Goal: Task Accomplishment & Management: Manage account settings

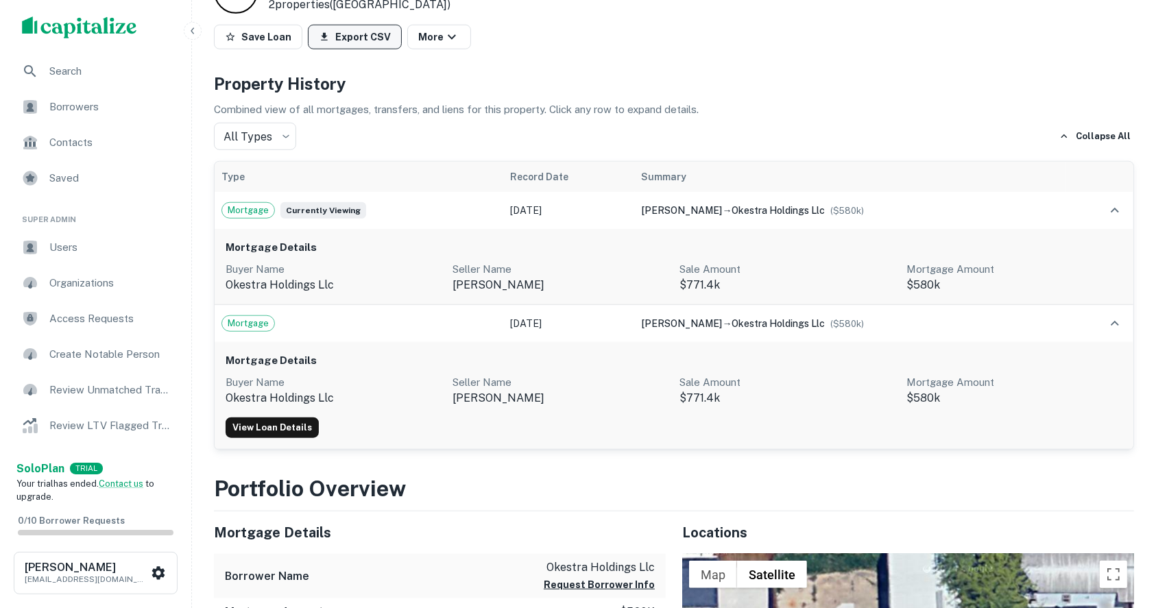
scroll to position [1279, 0]
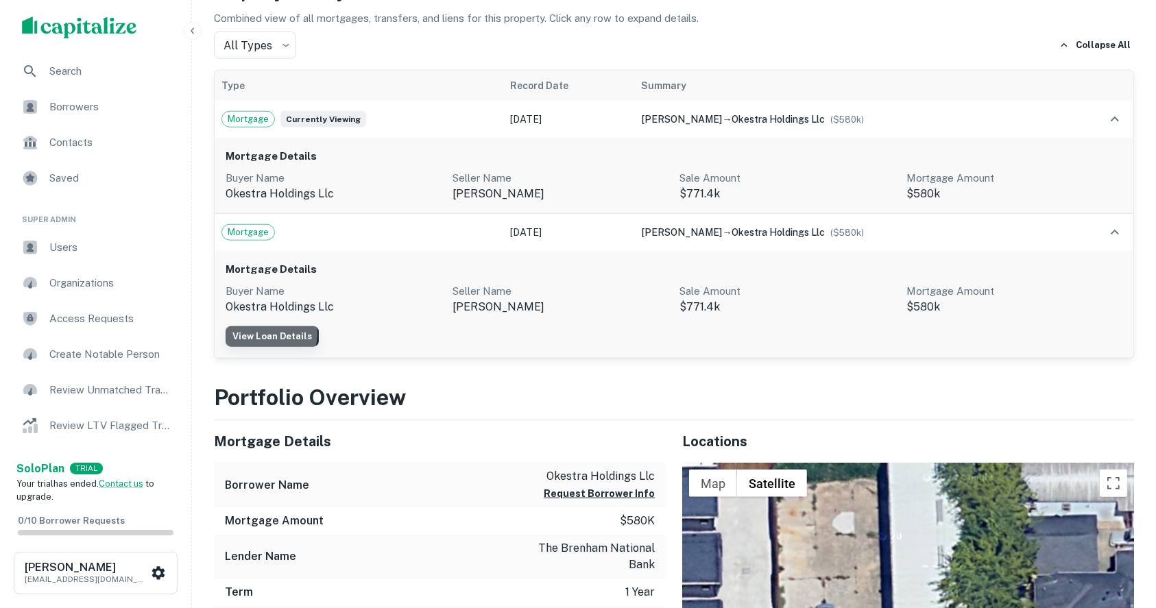
click at [265, 332] on link "View Loan Details" at bounding box center [271, 336] width 93 height 21
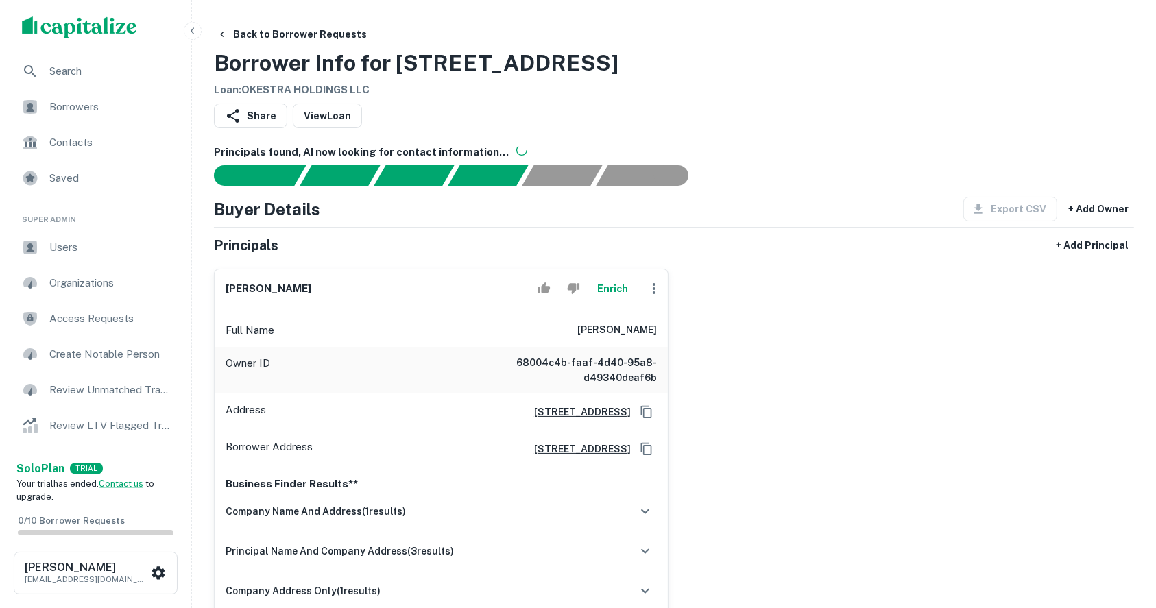
scroll to position [0, 0]
click at [236, 289] on h6 "abayomi oke" at bounding box center [268, 289] width 86 height 16
click at [238, 288] on h6 "abayomi oke" at bounding box center [268, 289] width 86 height 16
copy div "abayomi oke Enrich"
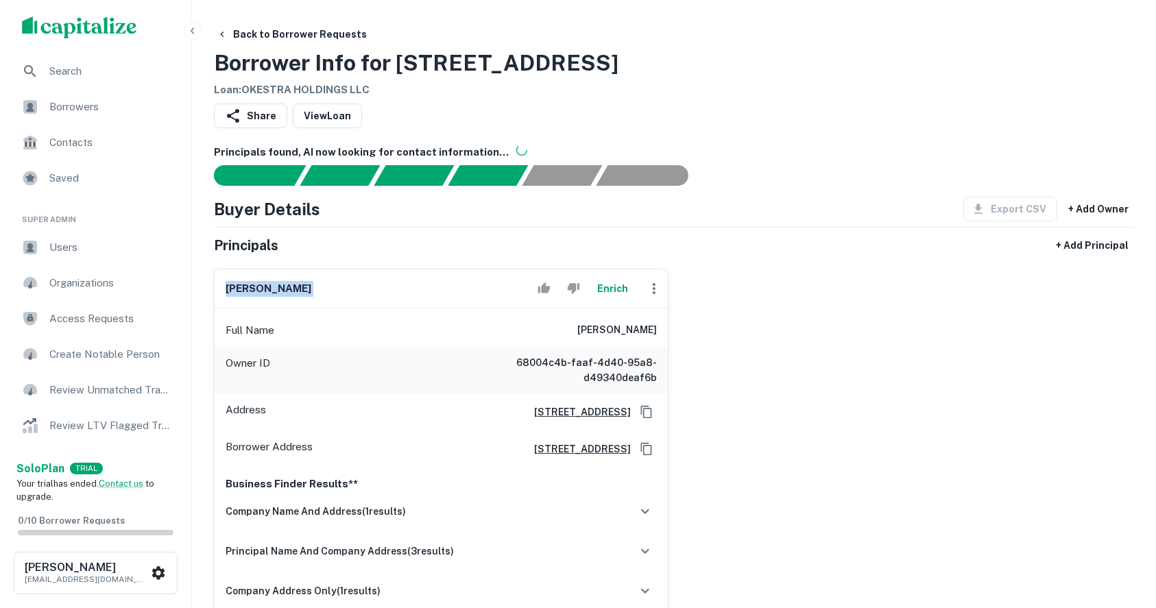
copy div "abayomi oke Enrich"
click at [239, 281] on h6 "abayomi oke" at bounding box center [268, 289] width 86 height 16
click at [258, 289] on h6 "abayomi oke" at bounding box center [268, 289] width 86 height 16
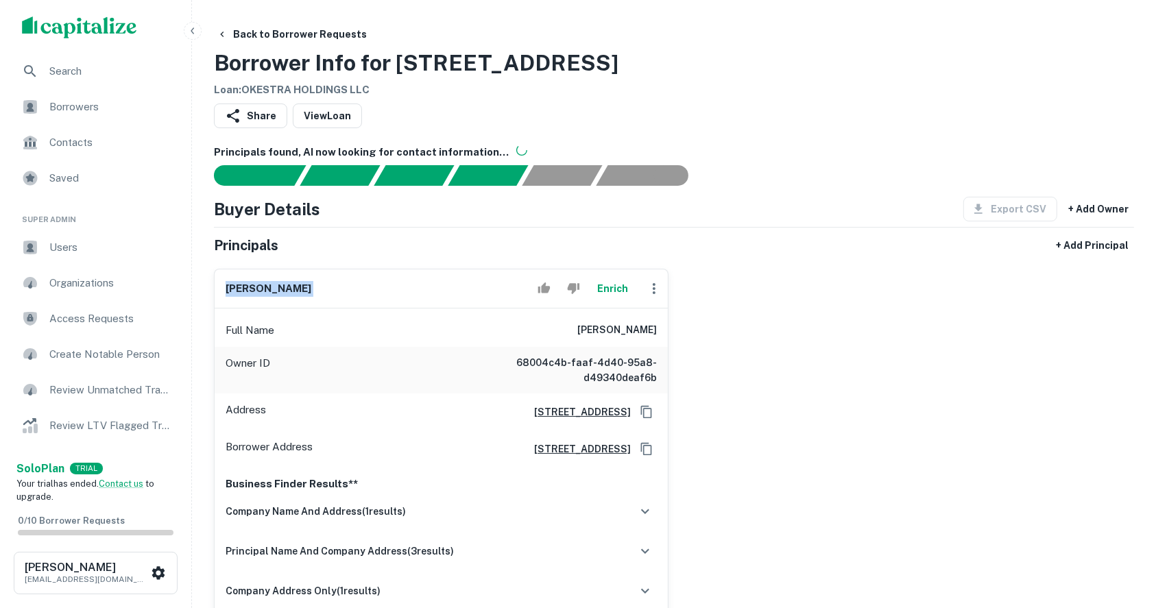
click at [258, 289] on h6 "abayomi oke" at bounding box center [268, 289] width 86 height 16
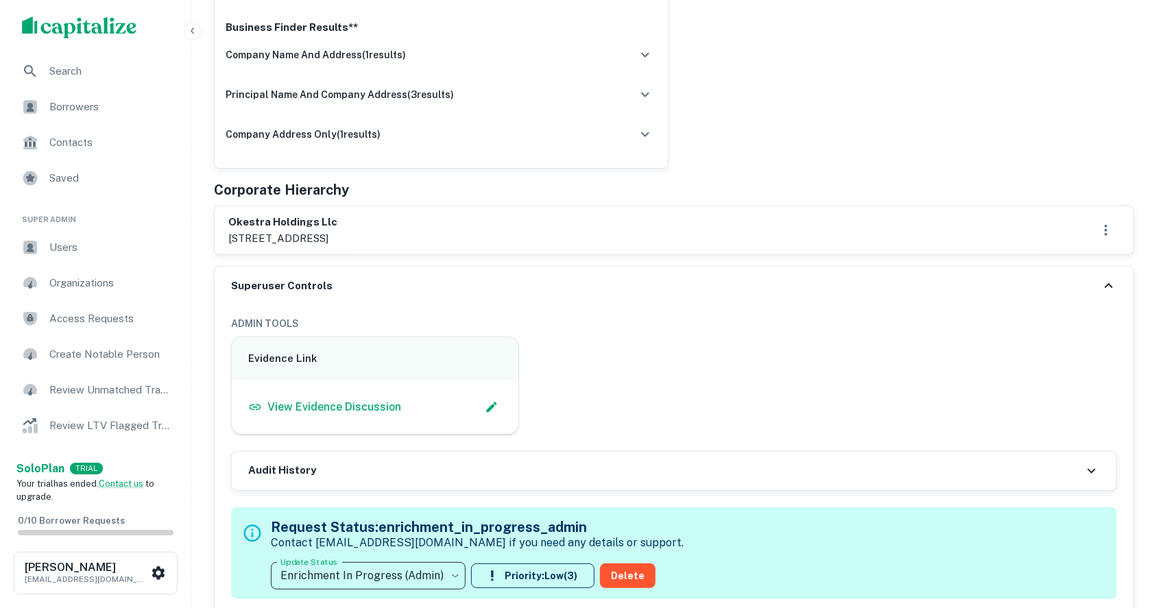
scroll to position [548, 0]
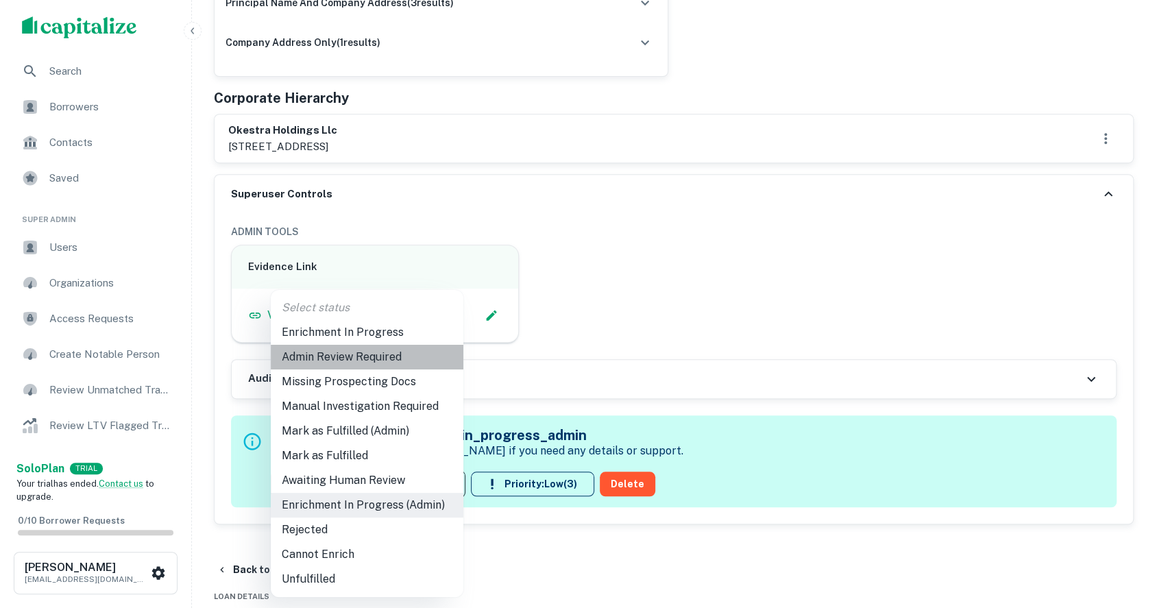
click at [369, 362] on li "Admin Review Required" at bounding box center [367, 357] width 193 height 25
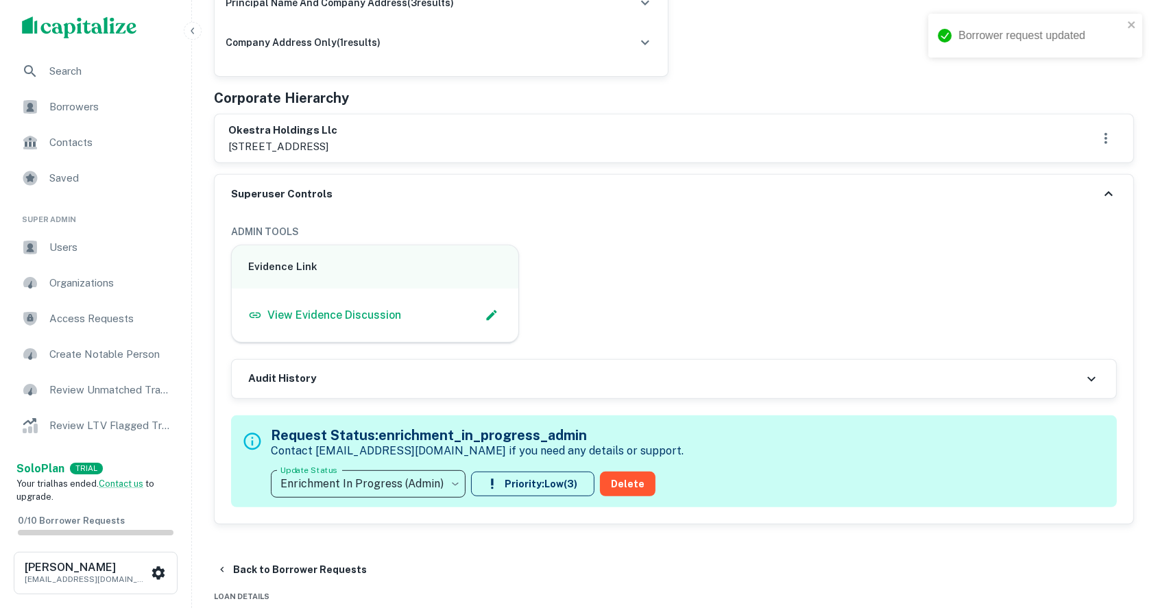
type input "**********"
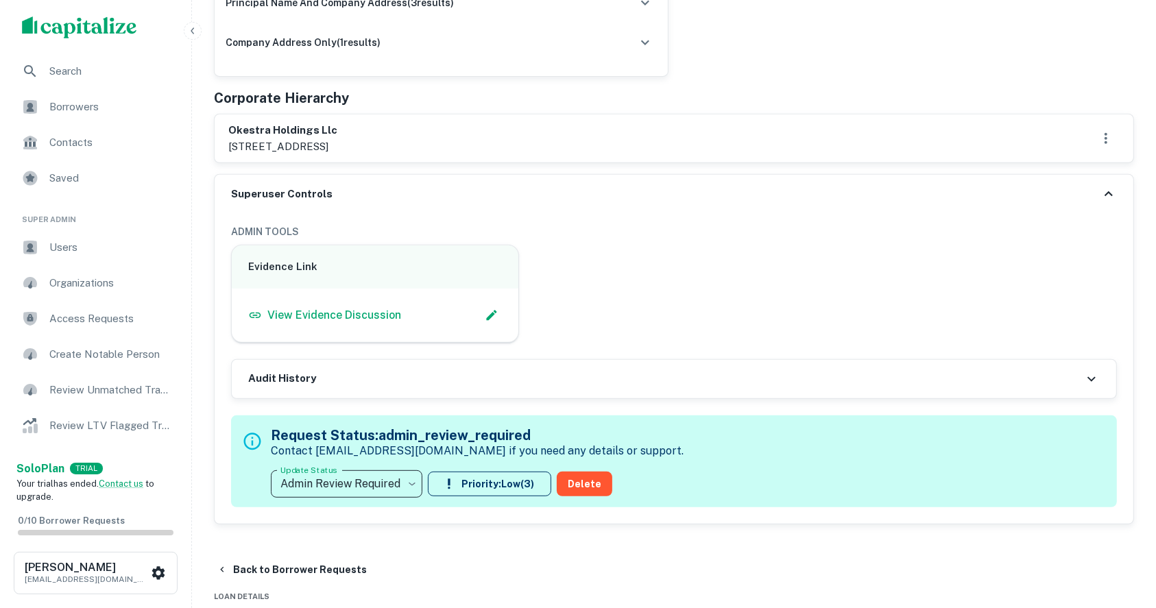
scroll to position [182, 0]
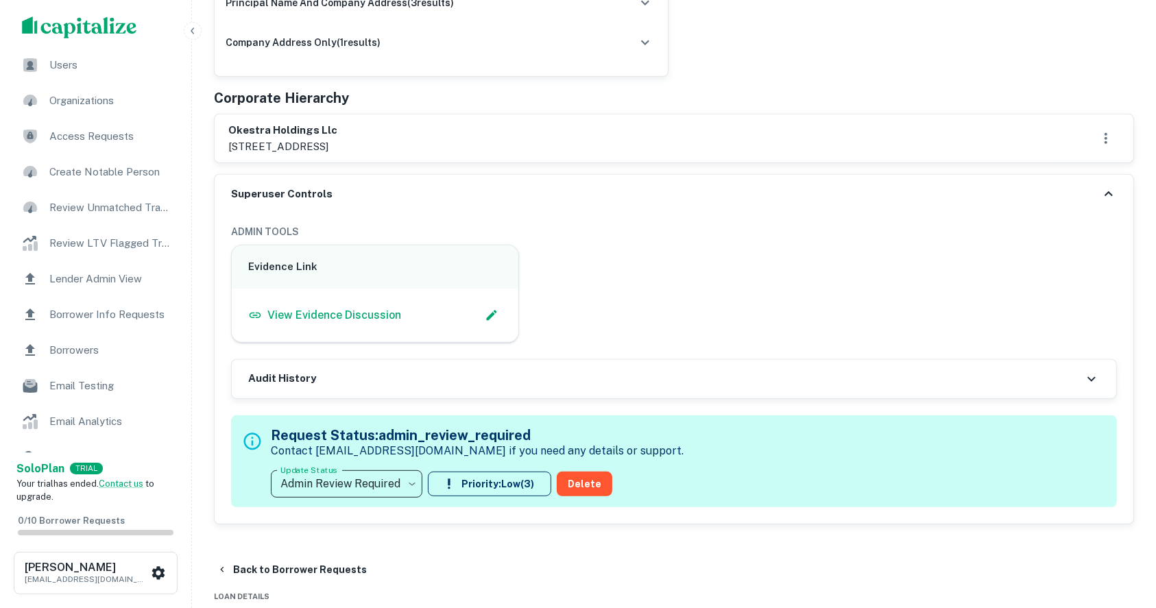
click at [104, 315] on span "Borrower Info Requests" at bounding box center [110, 314] width 123 height 16
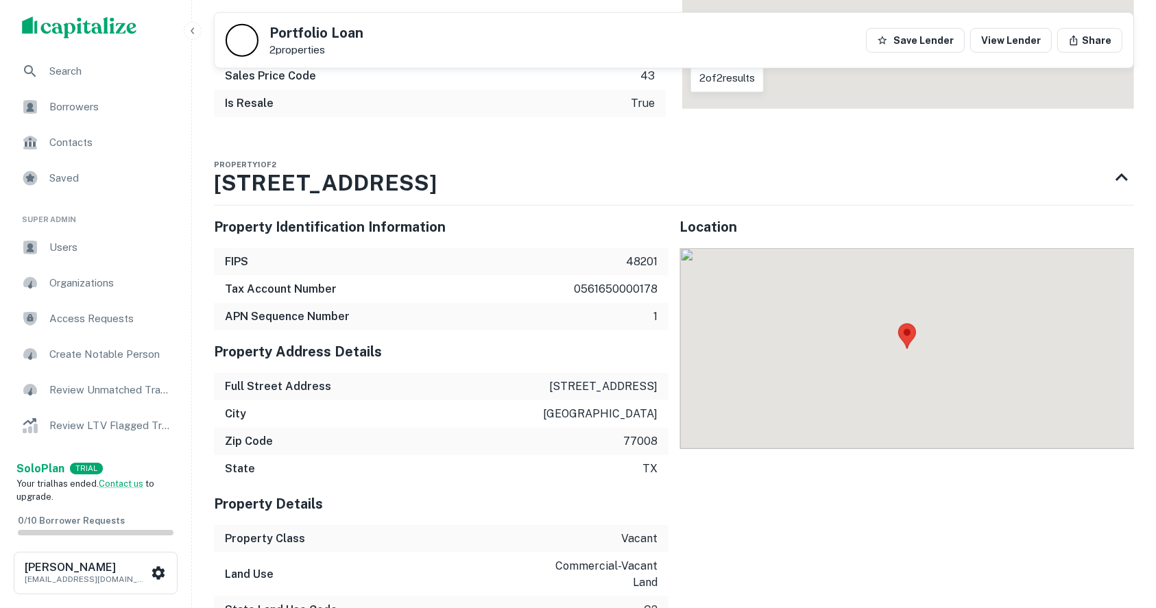
scroll to position [1097, 0]
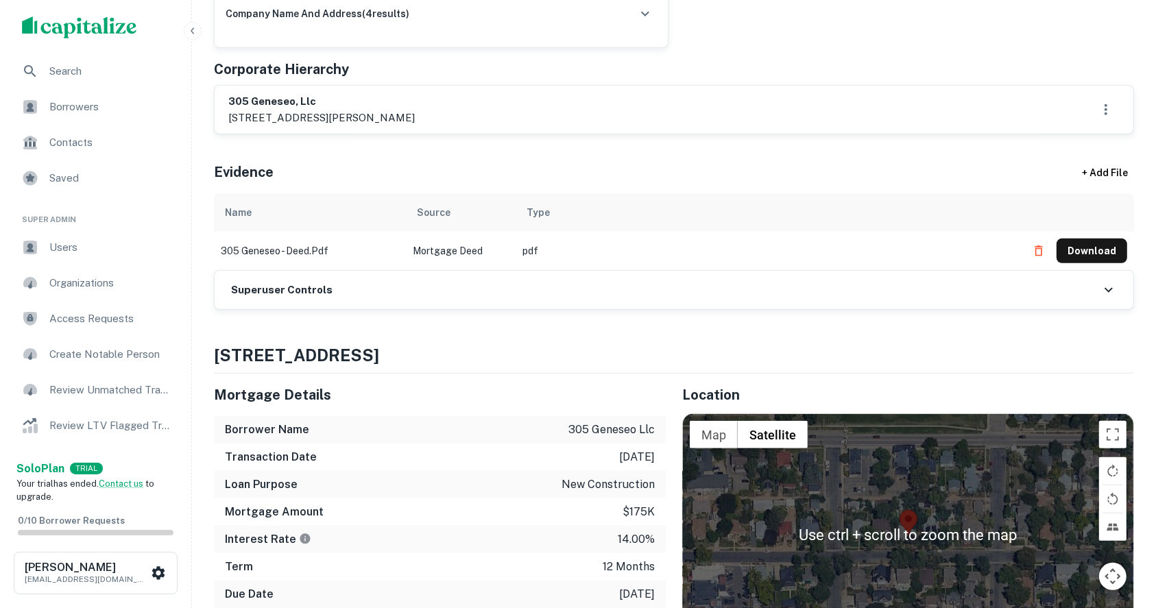
scroll to position [548, 0]
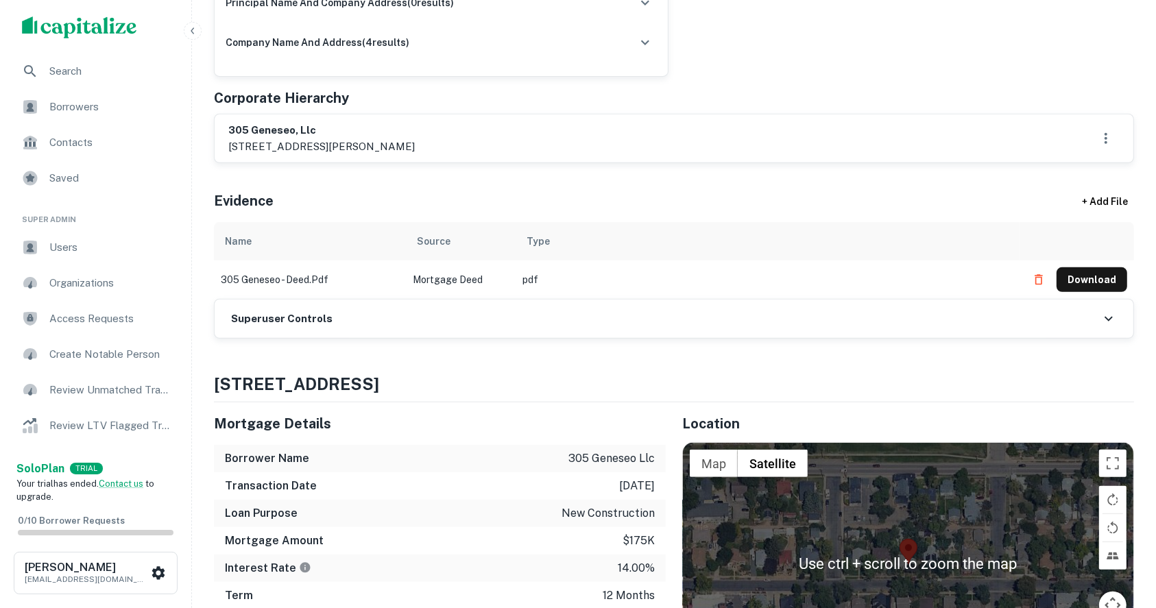
click at [288, 312] on h6 "Superuser Controls" at bounding box center [281, 319] width 101 height 16
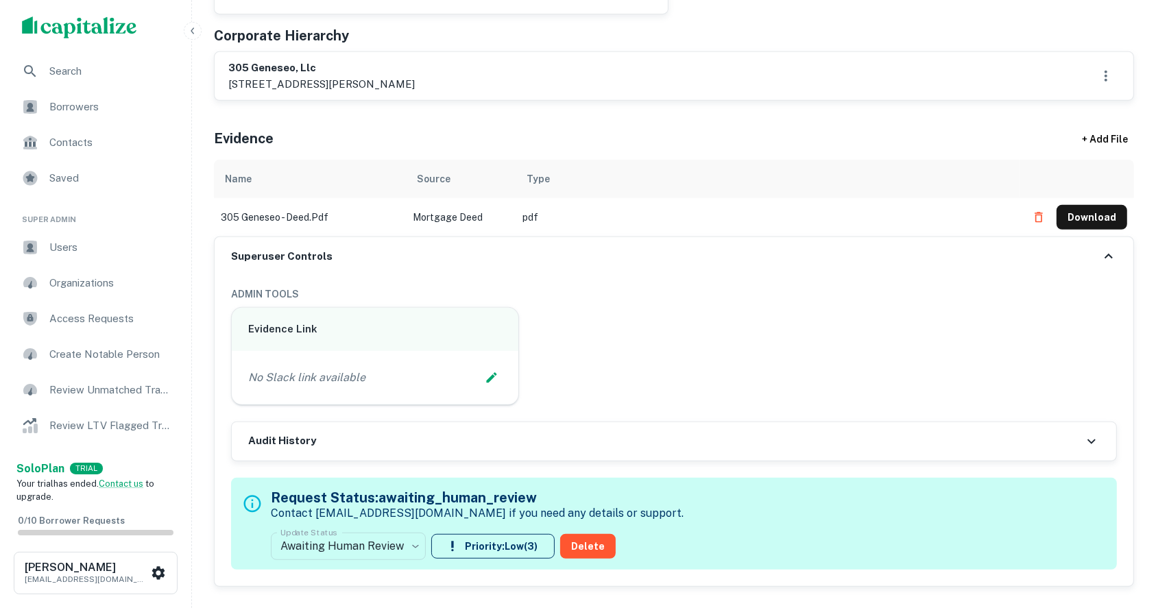
scroll to position [639, 0]
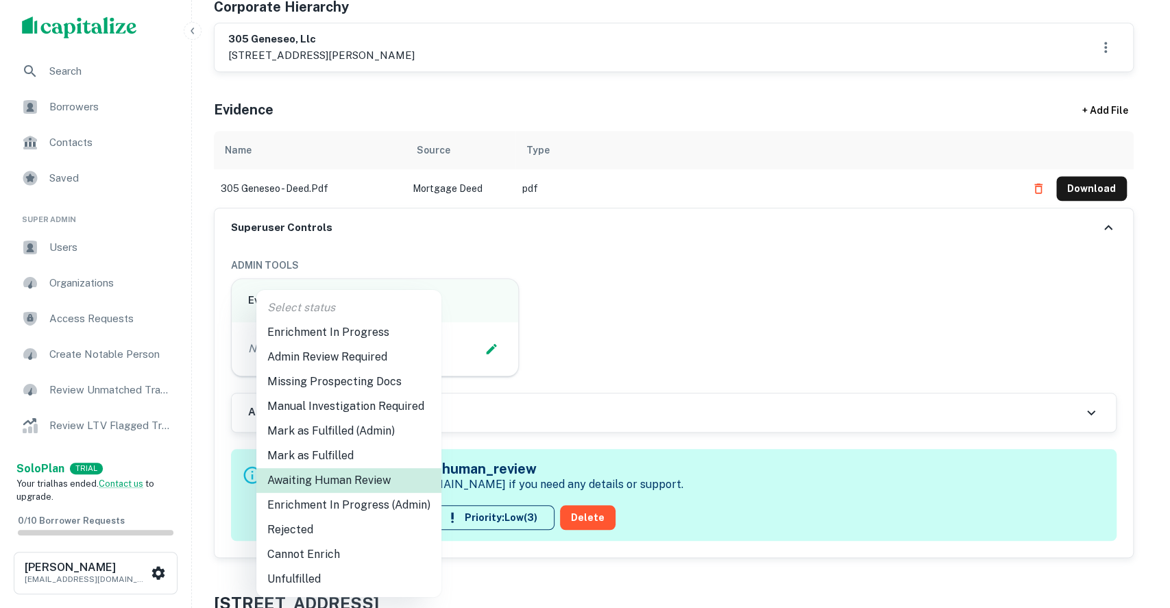
click at [334, 495] on li "Enrichment In Progress (Admin)" at bounding box center [348, 505] width 185 height 25
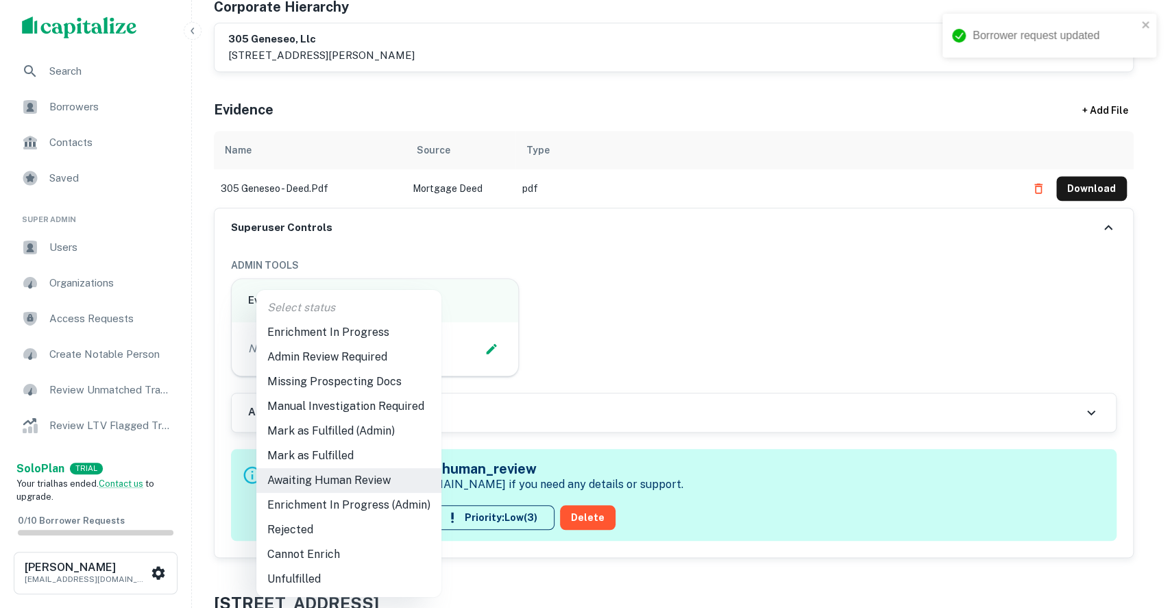
type input "**********"
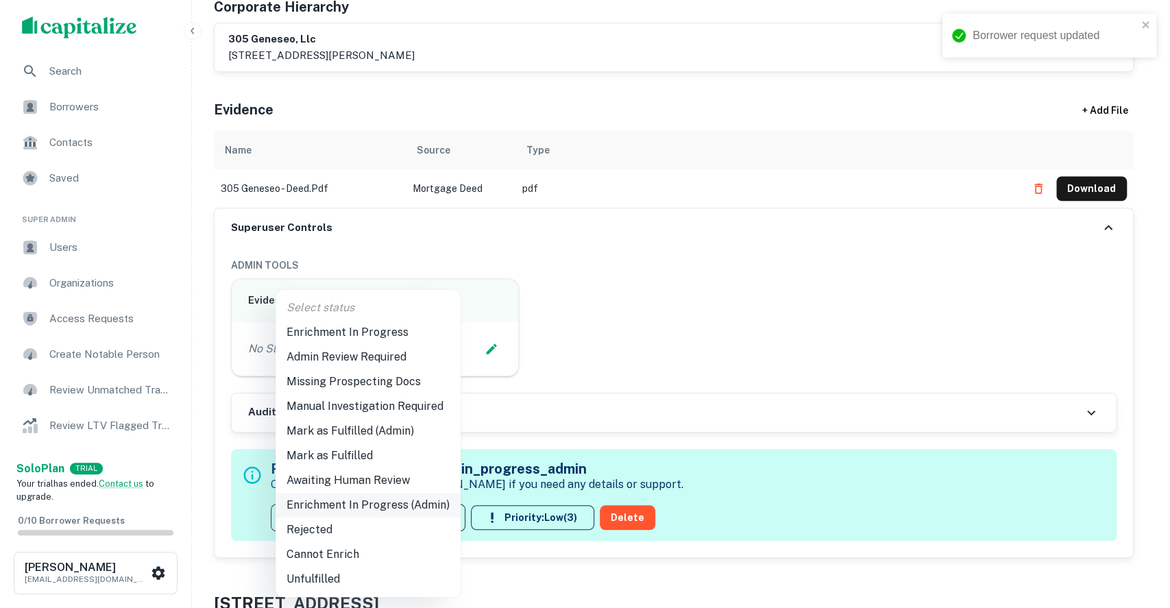
click at [335, 507] on li "Enrichment In Progress (Admin)" at bounding box center [368, 505] width 185 height 25
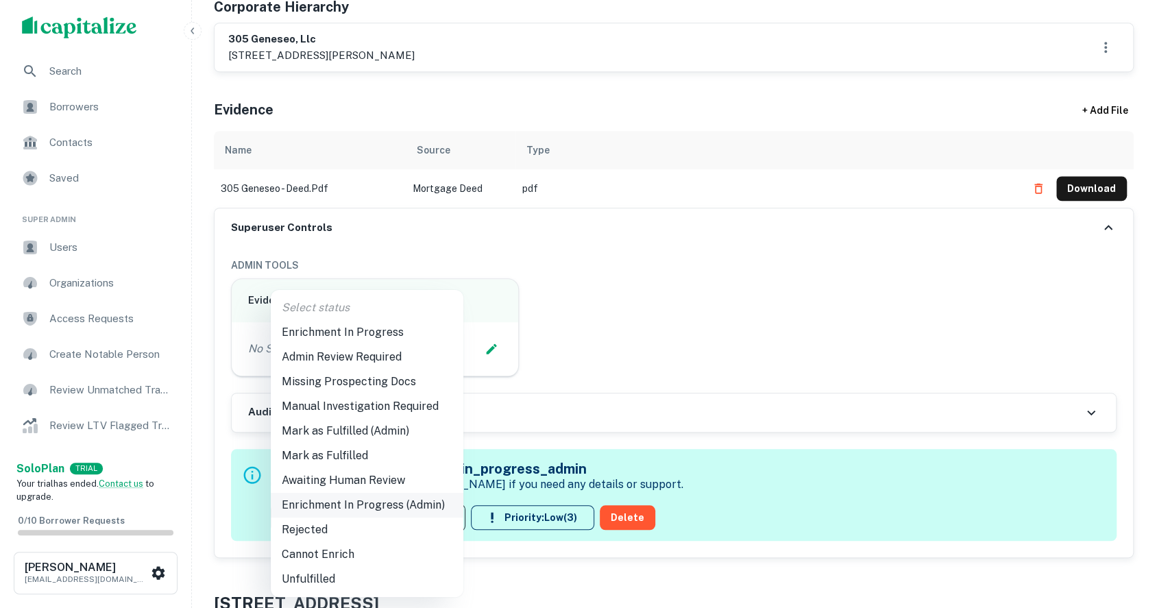
click at [400, 500] on li "Enrichment In Progress (Admin)" at bounding box center [367, 505] width 193 height 25
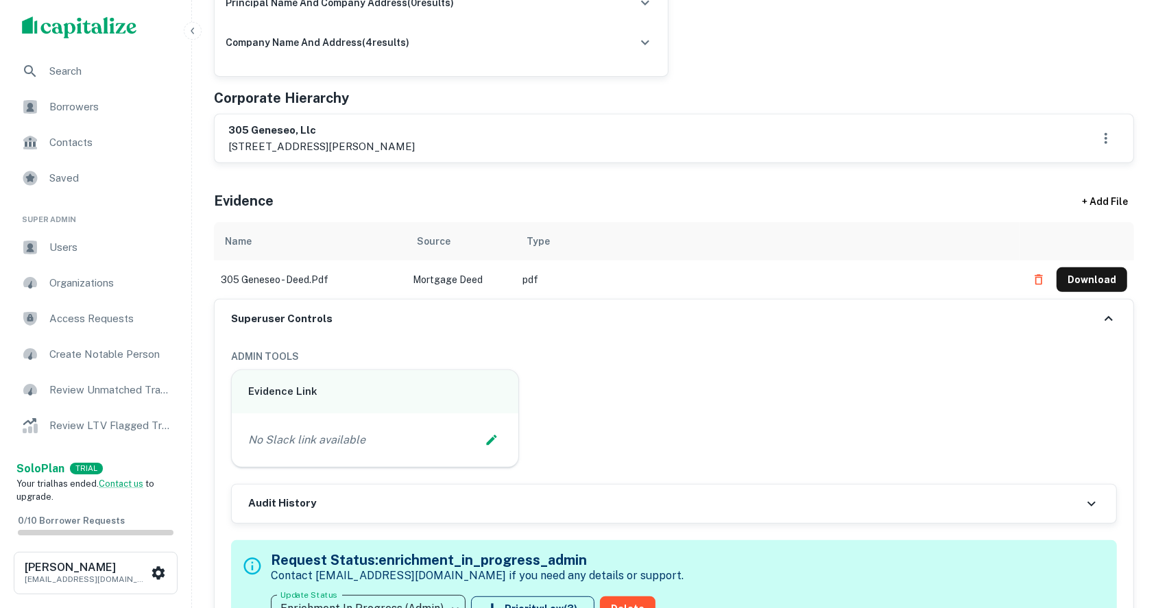
scroll to position [731, 0]
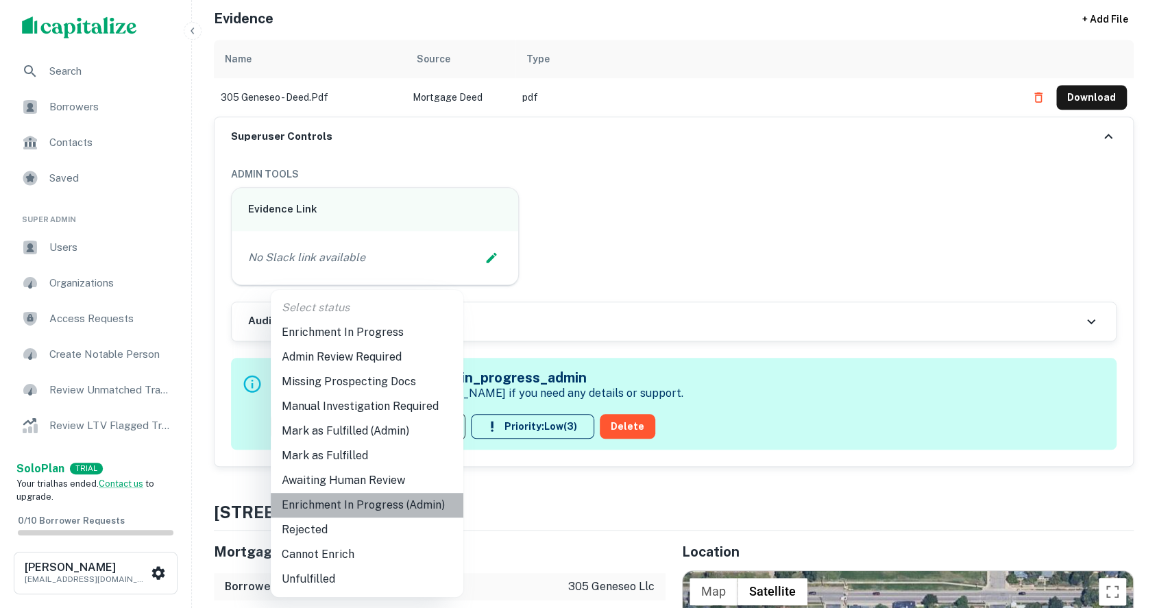
click at [352, 504] on li "Enrichment In Progress (Admin)" at bounding box center [367, 505] width 193 height 25
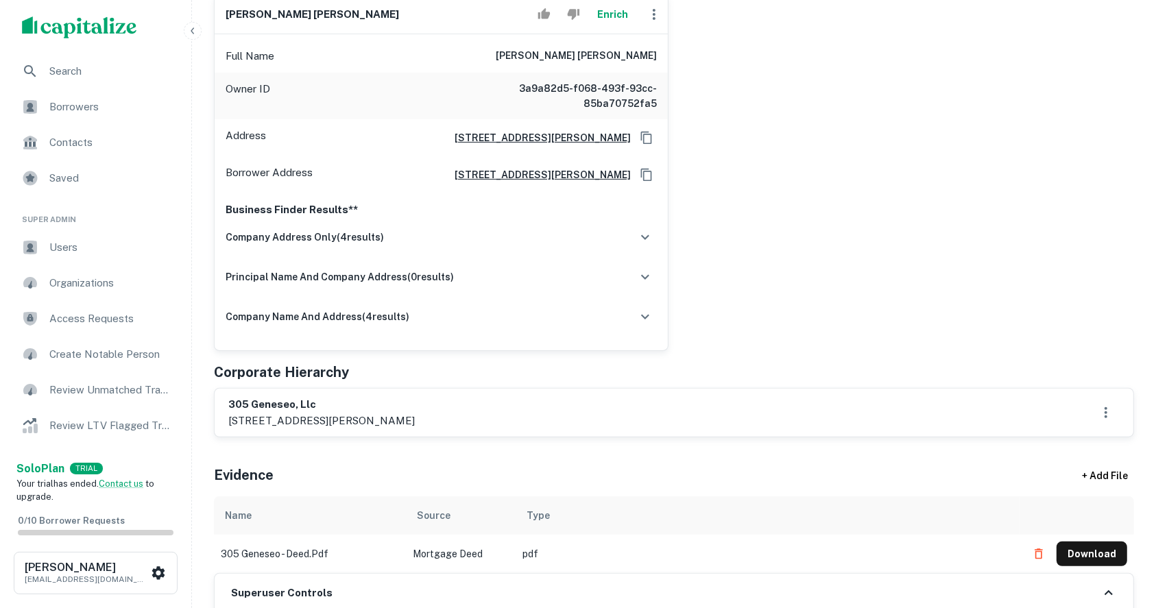
scroll to position [0, 0]
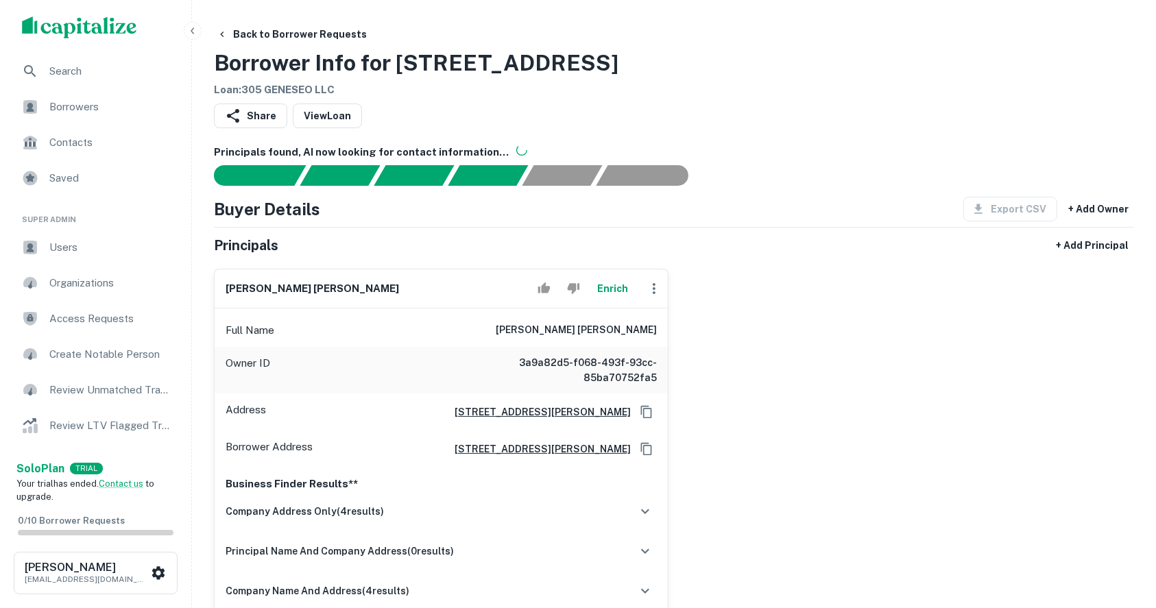
click at [1082, 79] on div "Back to Borrower Requests Borrower Info for 305 W GENESEO ST Loan : 305 GENESEO…" at bounding box center [674, 60] width 920 height 76
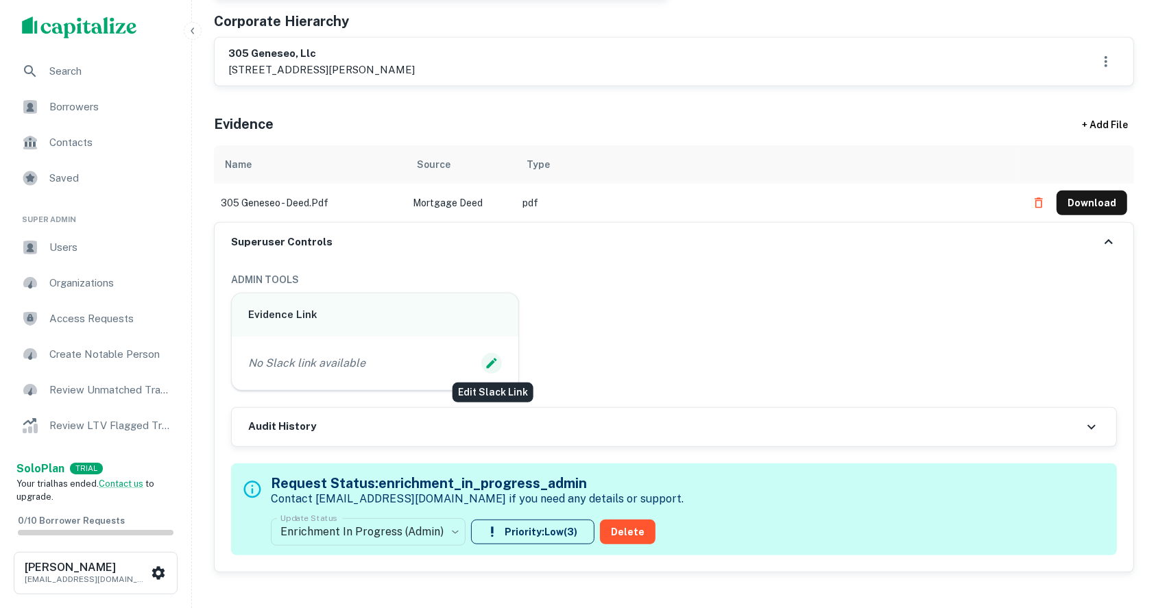
scroll to position [731, 0]
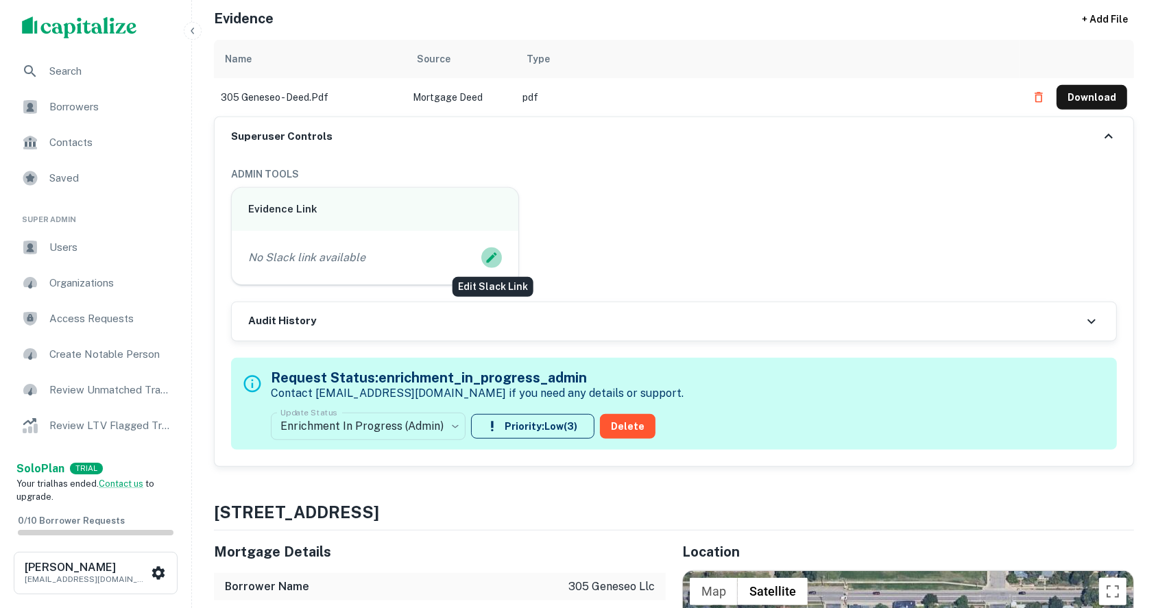
click at [493, 254] on icon "Edit Slack Link" at bounding box center [492, 257] width 10 height 10
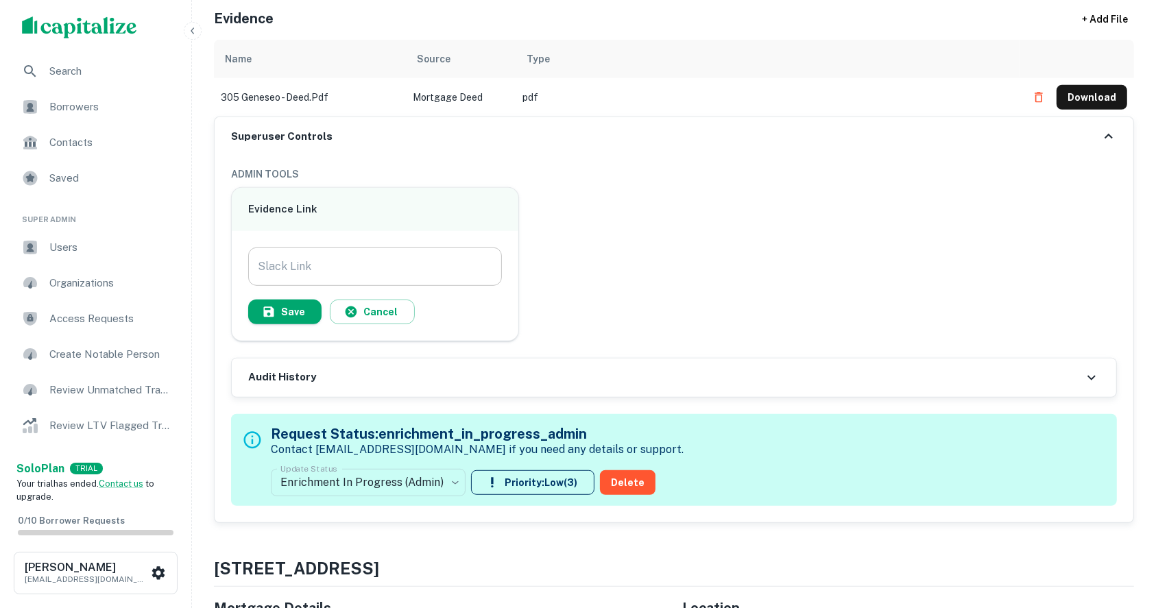
click at [395, 256] on input "Slack Link" at bounding box center [375, 266] width 254 height 38
paste input "**********"
type input "**********"
click at [291, 302] on button "Save" at bounding box center [284, 312] width 73 height 25
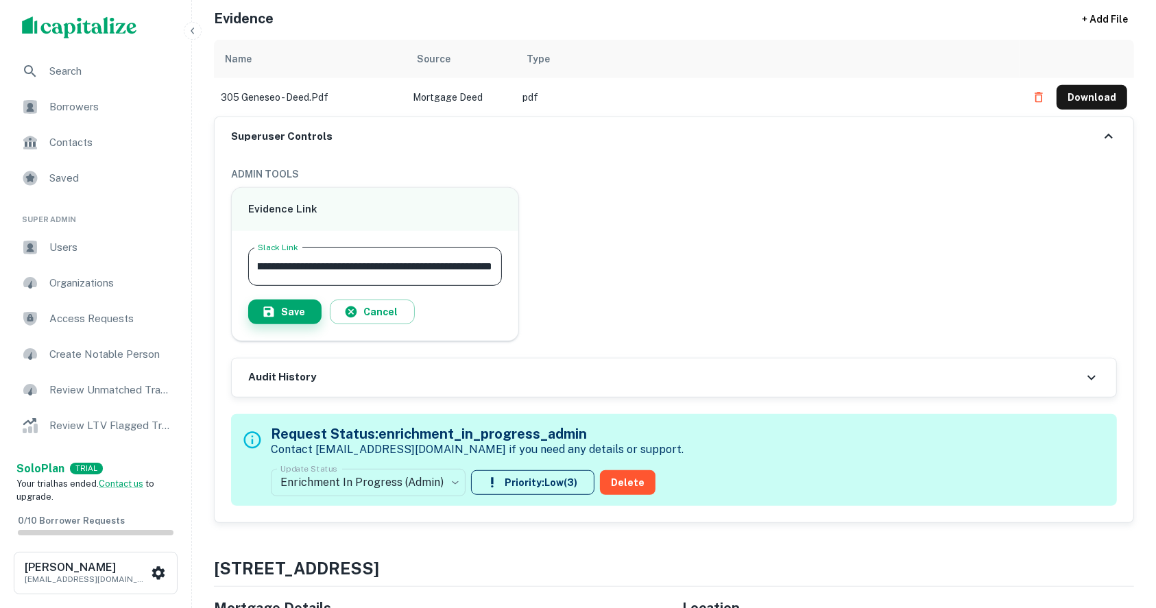
scroll to position [0, 0]
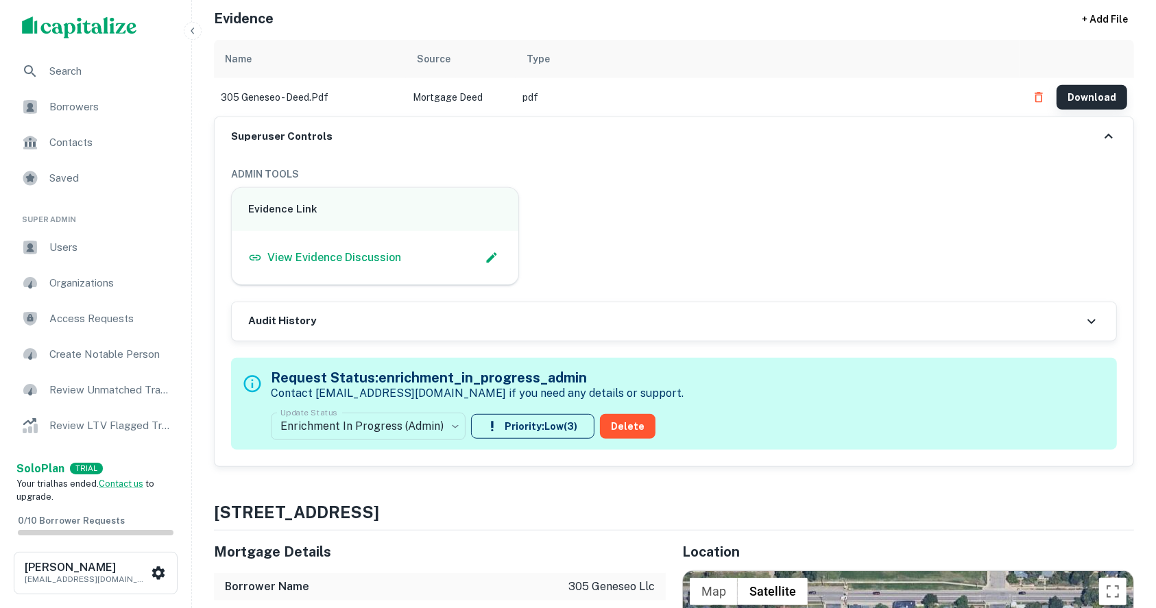
click at [1110, 100] on button "Download" at bounding box center [1091, 97] width 71 height 25
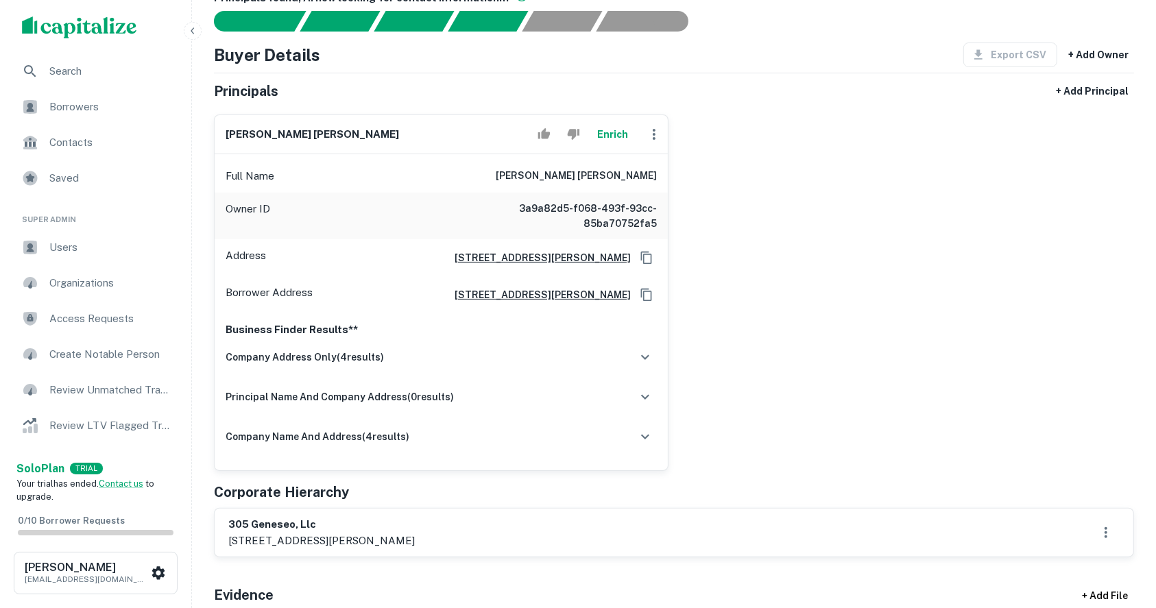
scroll to position [182, 0]
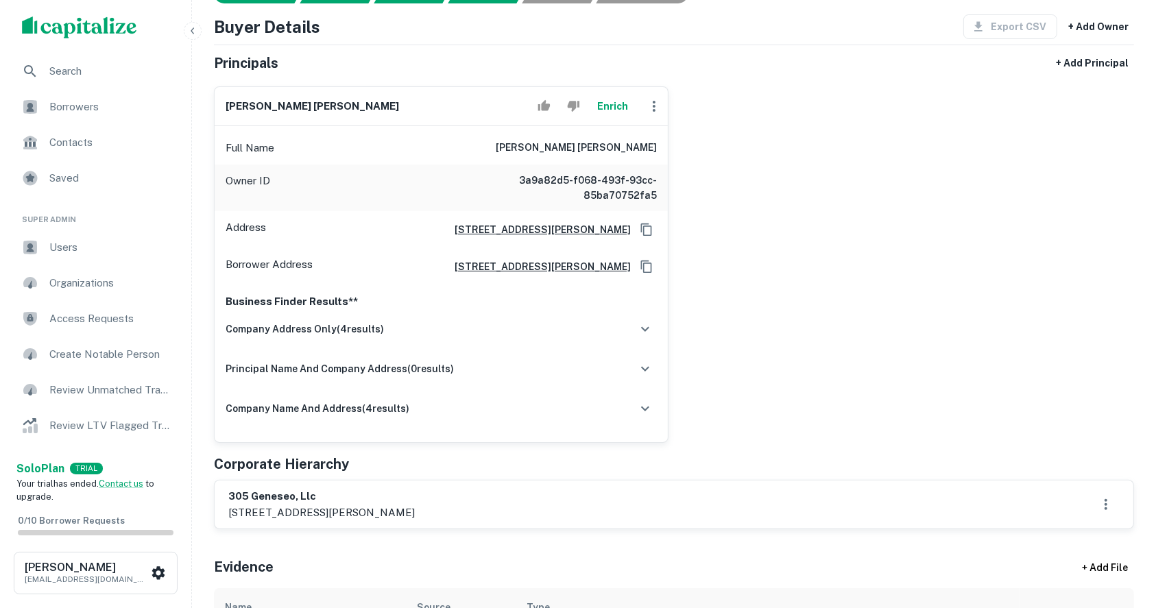
click at [1057, 201] on div "shawn daniel kane Enrich Full Name shawn daniel kane Owner ID 3a9a82d5-f068-493…" at bounding box center [668, 258] width 931 height 367
click at [287, 103] on h6 "[PERSON_NAME] [PERSON_NAME]" at bounding box center [311, 107] width 173 height 16
click at [251, 106] on h6 "[PERSON_NAME] [PERSON_NAME]" at bounding box center [311, 107] width 173 height 16
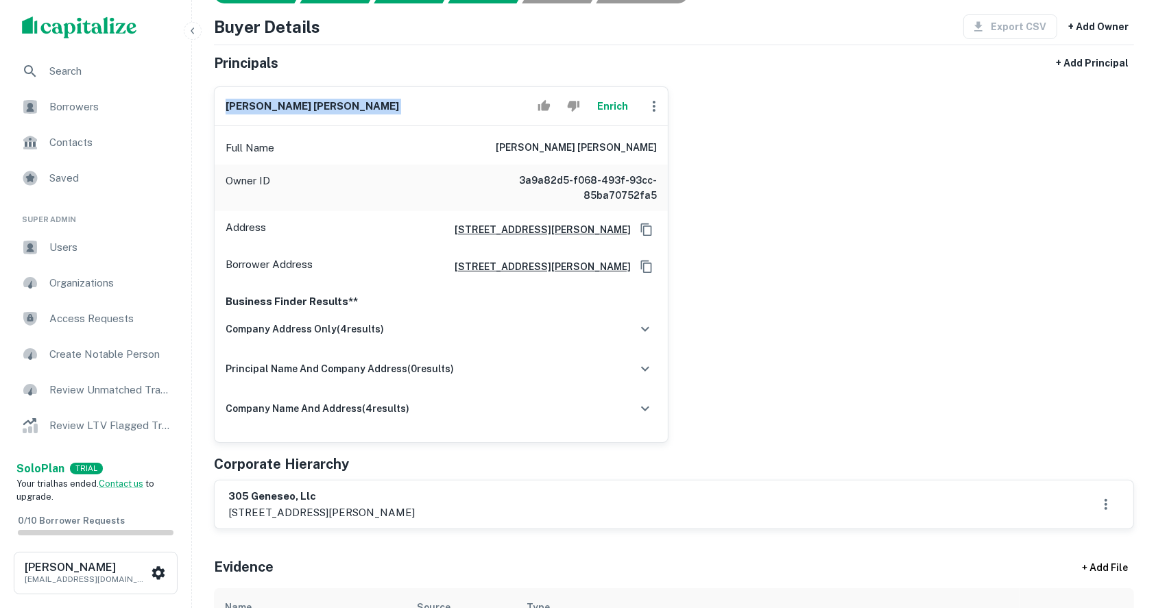
copy div "[PERSON_NAME] [PERSON_NAME] Enrich"
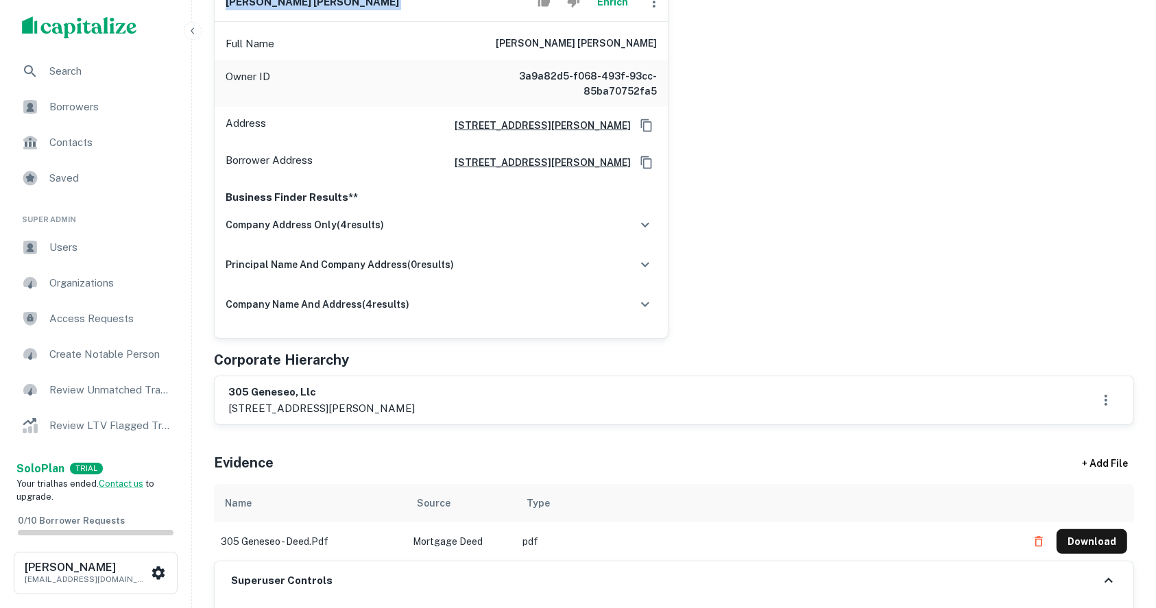
scroll to position [365, 0]
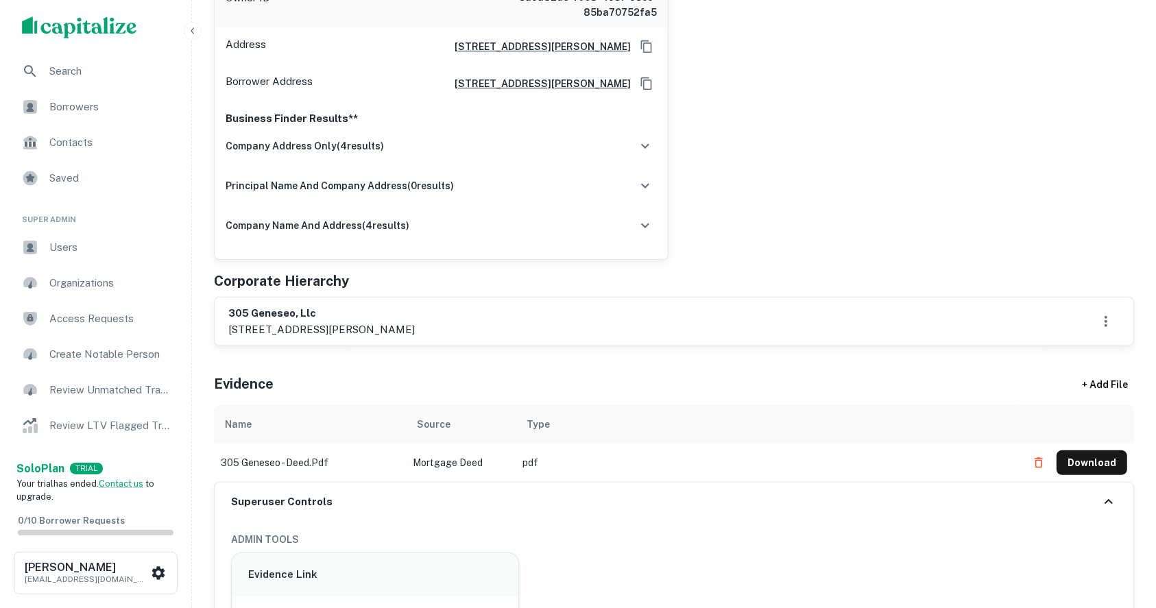
drag, startPoint x: 358, startPoint y: 325, endPoint x: 424, endPoint y: 330, distance: 65.3
click at [415, 330] on p "[STREET_ADDRESS][PERSON_NAME]" at bounding box center [321, 329] width 186 height 16
click at [384, 293] on div "Principals + Add Principal shawn daniel kane Enrich Full Name shawn daniel kane…" at bounding box center [674, 107] width 920 height 478
drag, startPoint x: 356, startPoint y: 330, endPoint x: 419, endPoint y: 326, distance: 63.1
click at [415, 326] on p "[STREET_ADDRESS][PERSON_NAME]" at bounding box center [321, 329] width 186 height 16
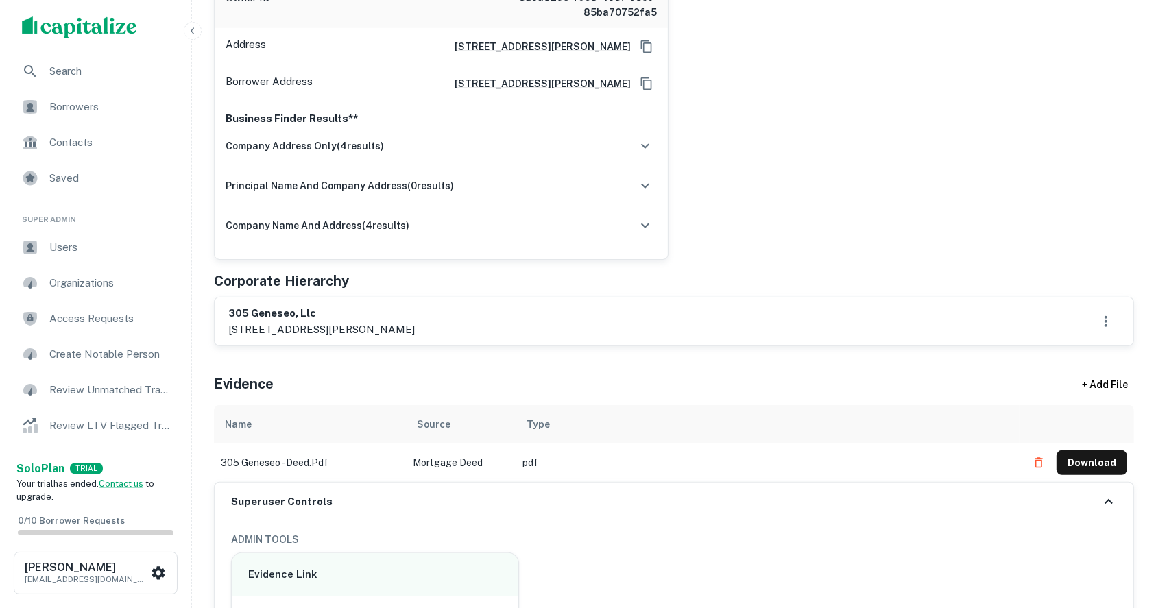
copy p "las vegas, nv"
click at [258, 313] on h6 "305 geneseo, llc" at bounding box center [321, 314] width 186 height 16
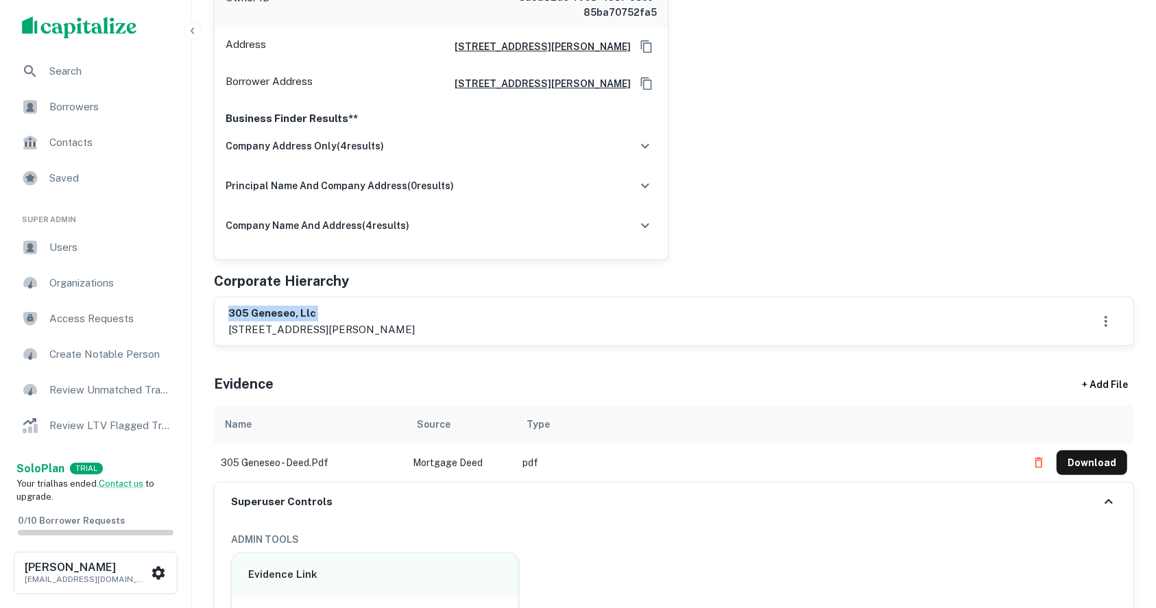
click at [358, 308] on h6 "305 geneseo, llc" at bounding box center [321, 314] width 186 height 16
click at [274, 315] on h6 "305 geneseo, llc" at bounding box center [321, 314] width 186 height 16
drag, startPoint x: 274, startPoint y: 315, endPoint x: 378, endPoint y: 331, distance: 105.4
click at [378, 331] on div "305 geneseo, llc 3225 mcleod dr suite 100, las vegas, nv, 89121" at bounding box center [321, 322] width 186 height 32
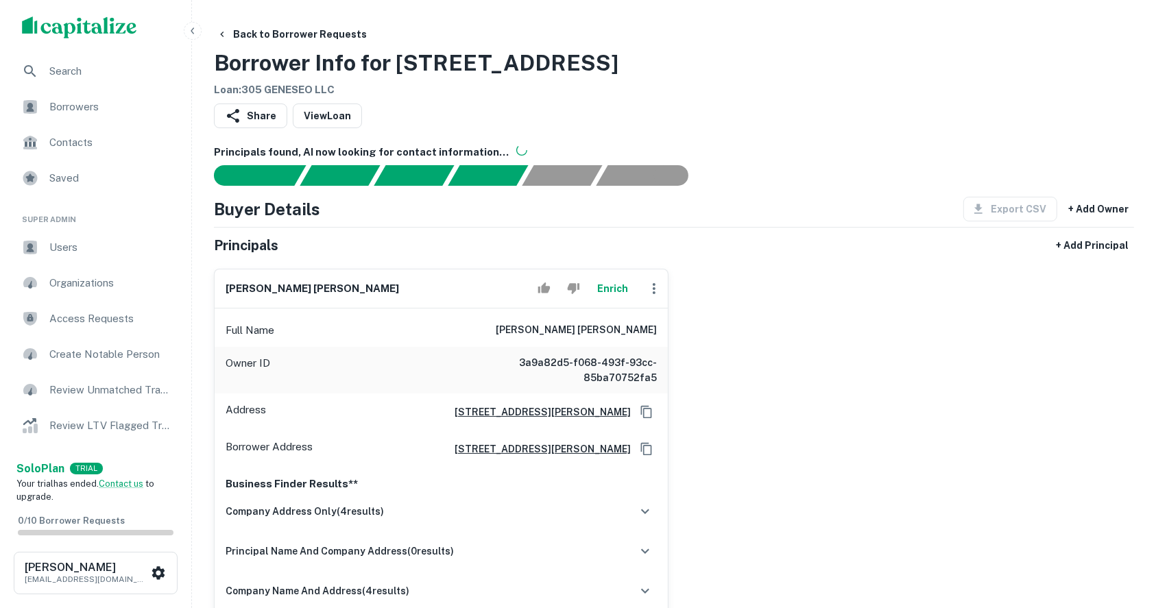
click at [252, 289] on h6 "[PERSON_NAME] [PERSON_NAME]" at bounding box center [311, 289] width 173 height 16
copy div "[PERSON_NAME] [PERSON_NAME] Enrich"
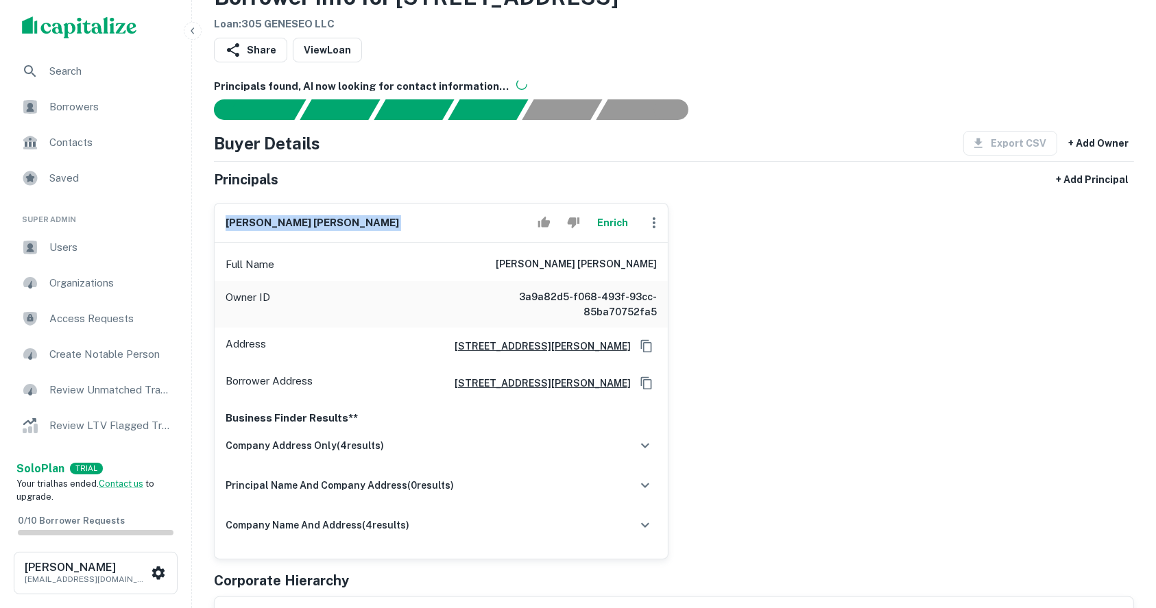
scroll to position [182, 0]
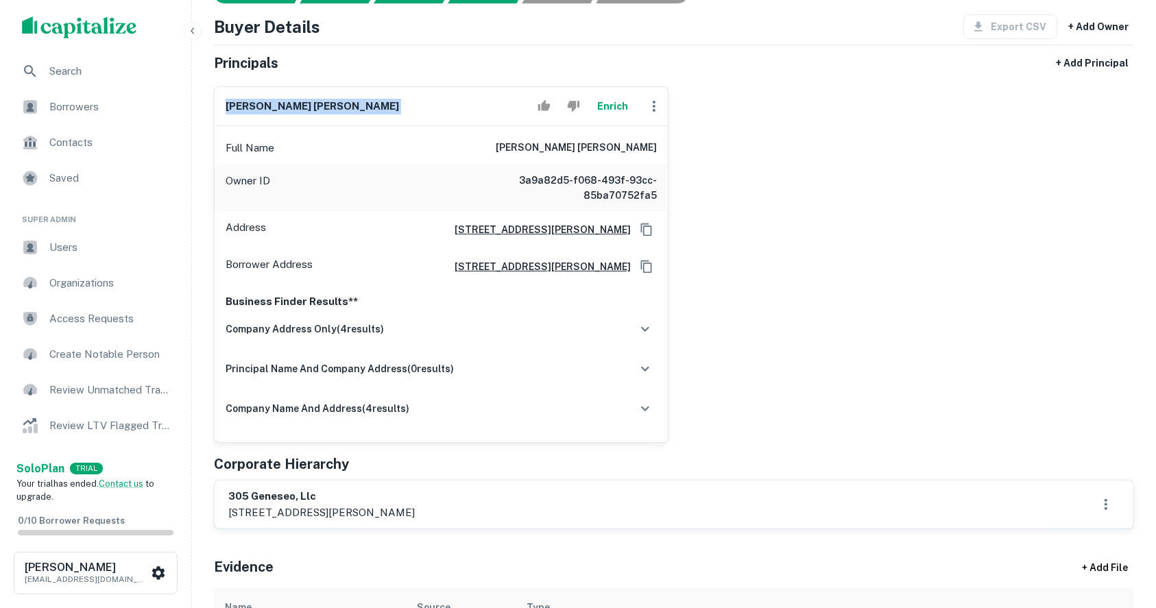
copy div "[PERSON_NAME] [PERSON_NAME] Enrich"
click at [309, 515] on p "[STREET_ADDRESS][PERSON_NAME]" at bounding box center [321, 512] width 186 height 16
